Goal: Task Accomplishment & Management: Use online tool/utility

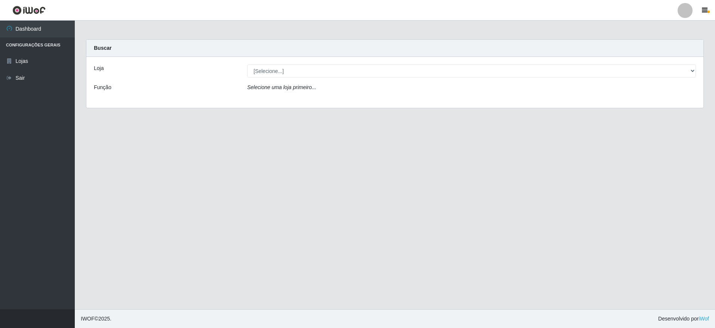
click at [416, 79] on div "Loja [Selecione...] Extrabom - Loja 05 [GEOGRAPHIC_DATA] Função Selecione uma l…" at bounding box center [394, 82] width 617 height 51
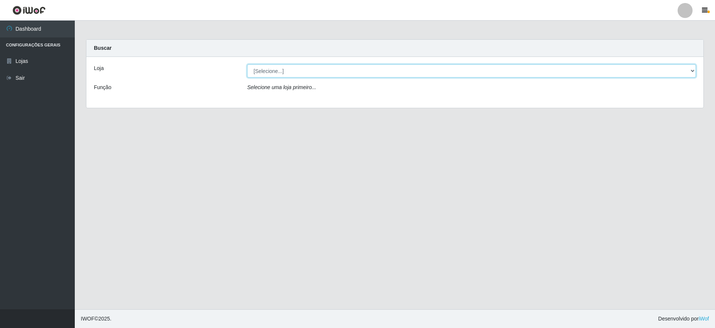
drag, startPoint x: 416, startPoint y: 72, endPoint x: 406, endPoint y: 79, distance: 11.6
click at [416, 72] on select "[Selecione...] Extrabom - Loja 05 [GEOGRAPHIC_DATA]" at bounding box center [471, 70] width 449 height 13
select select "494"
click at [247, 64] on select "[Selecione...] Extrabom - Loja 05 [GEOGRAPHIC_DATA]" at bounding box center [471, 70] width 449 height 13
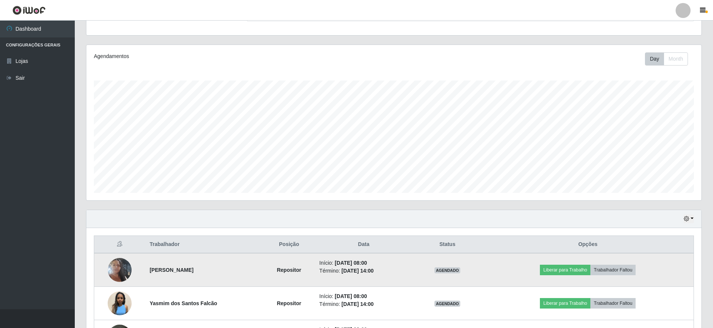
scroll to position [150, 0]
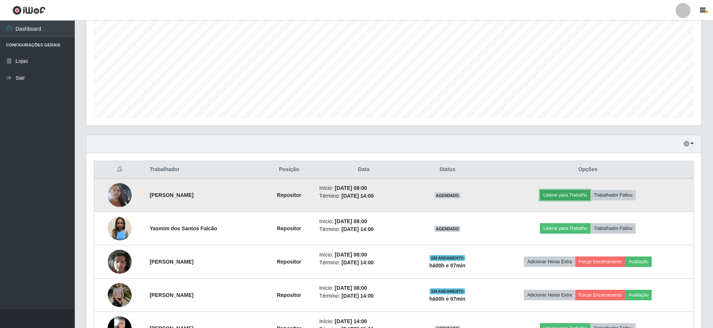
click at [558, 190] on button "Liberar para Trabalho" at bounding box center [565, 195] width 50 height 10
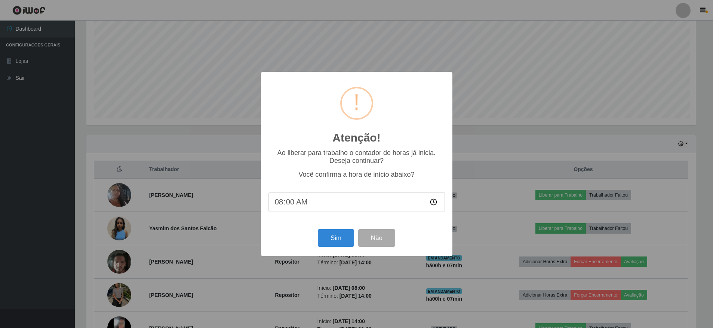
scroll to position [155, 611]
click at [338, 240] on button "Sim" at bounding box center [337, 238] width 36 height 18
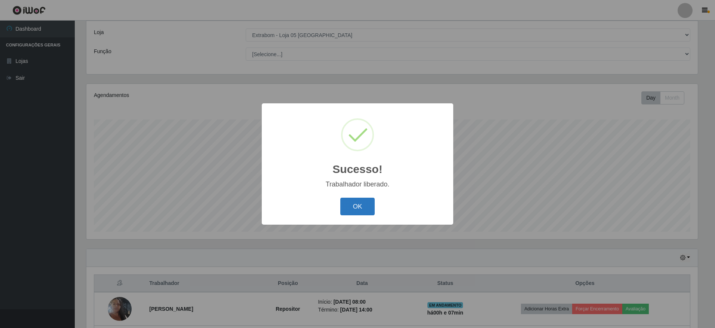
click at [366, 208] on button "OK" at bounding box center [357, 206] width 35 height 18
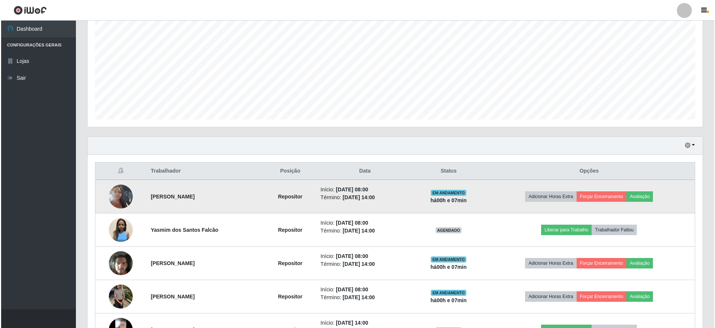
scroll to position [155, 615]
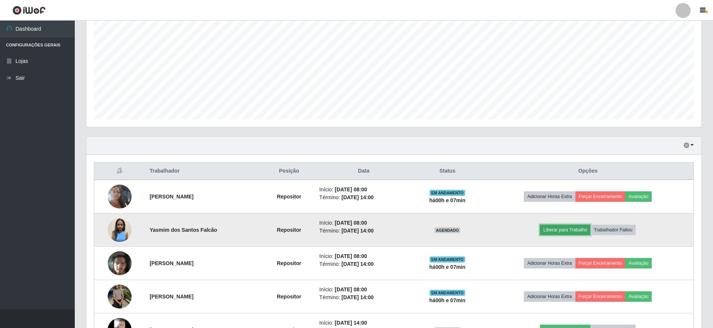
click at [555, 231] on button "Liberar para Trabalho" at bounding box center [565, 229] width 50 height 10
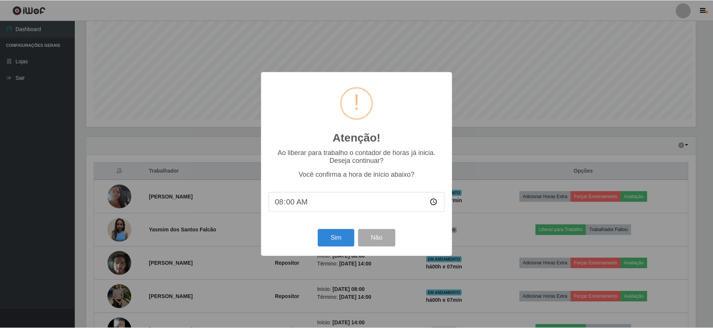
scroll to position [155, 611]
click at [330, 233] on button "Sim" at bounding box center [337, 238] width 36 height 18
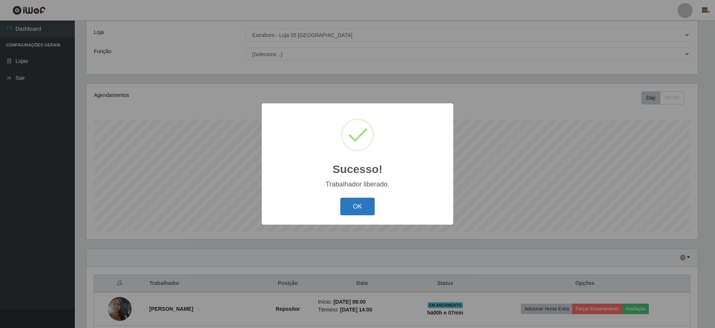
click at [343, 206] on button "OK" at bounding box center [357, 206] width 35 height 18
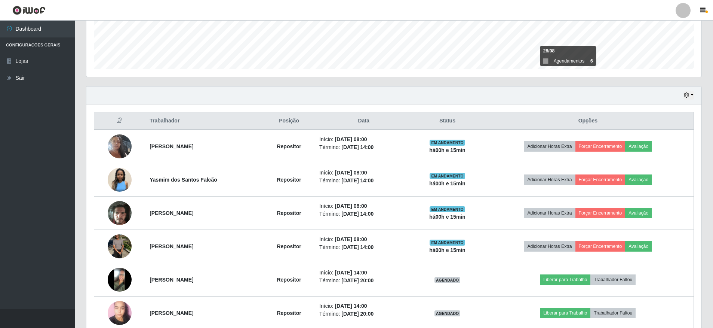
scroll to position [49, 0]
